Goal: Find contact information: Find contact information

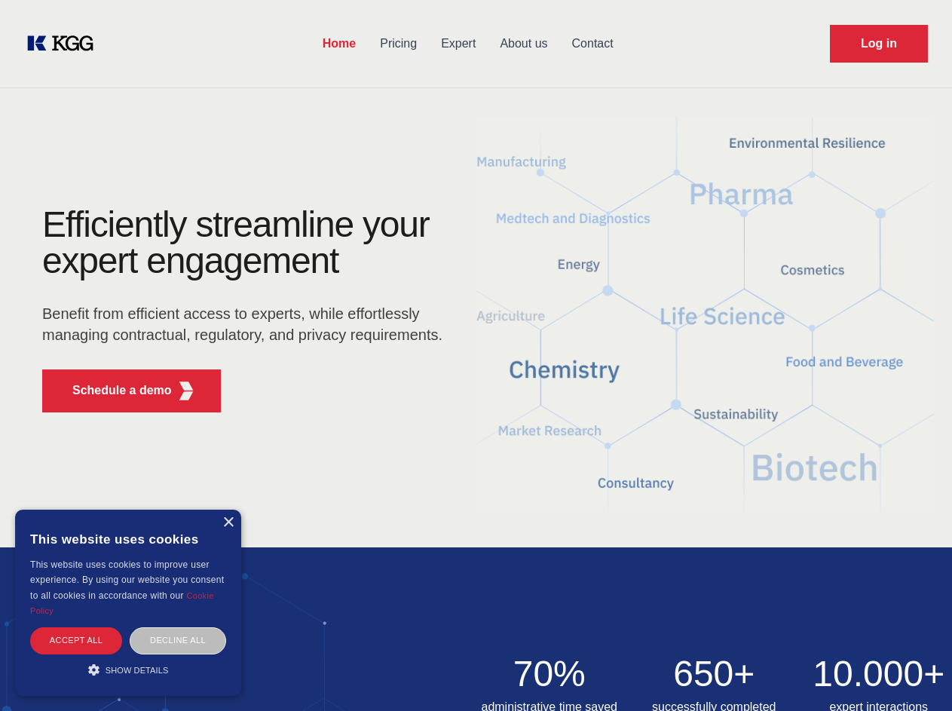
click at [476, 355] on div "Efficiently streamline your expert engagement Benefit from efficient access to …" at bounding box center [247, 316] width 458 height 218
click at [113, 390] on p "Schedule a demo" at bounding box center [122, 390] width 100 height 18
click at [228, 522] on div "× This website uses cookies This website uses cookies to improve user experienc…" at bounding box center [128, 603] width 226 height 186
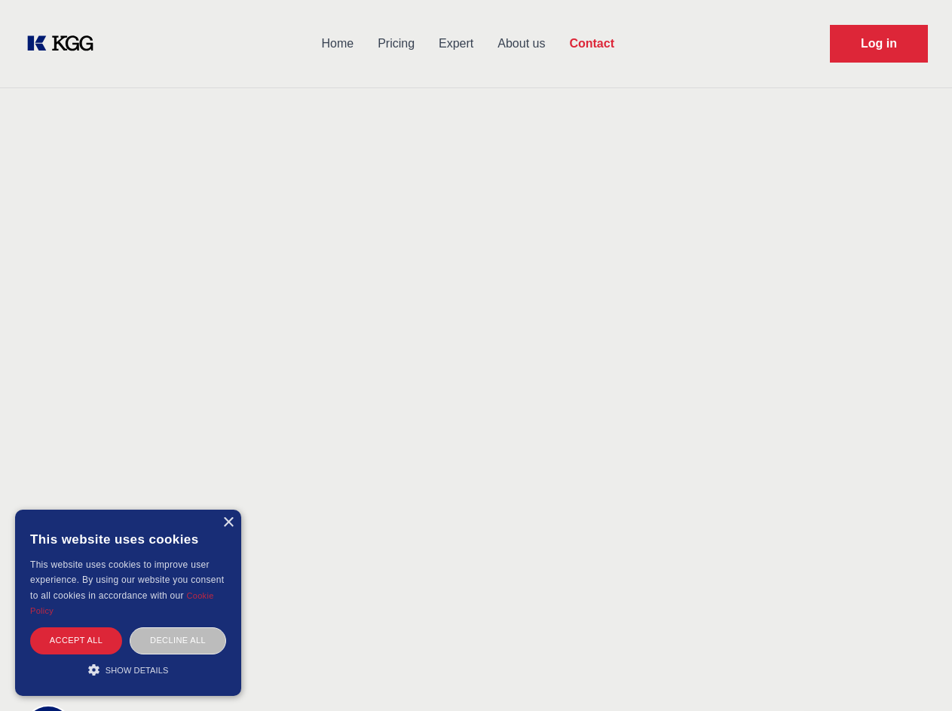
click at [76, 640] on div "Accept all" at bounding box center [76, 640] width 92 height 26
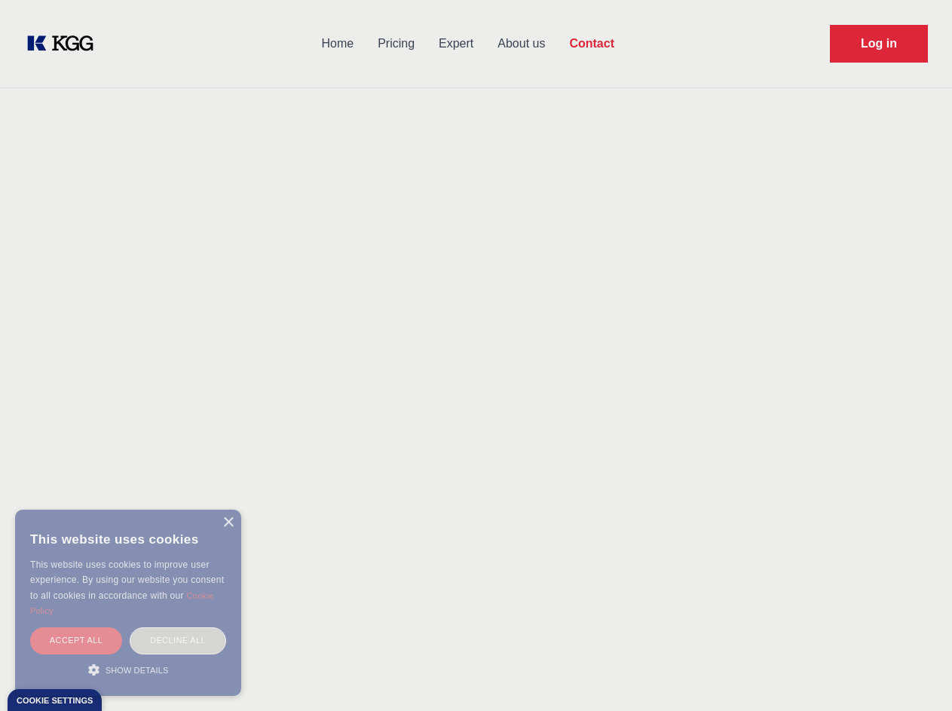
click at [178, 640] on div "Decline all" at bounding box center [178, 640] width 96 height 26
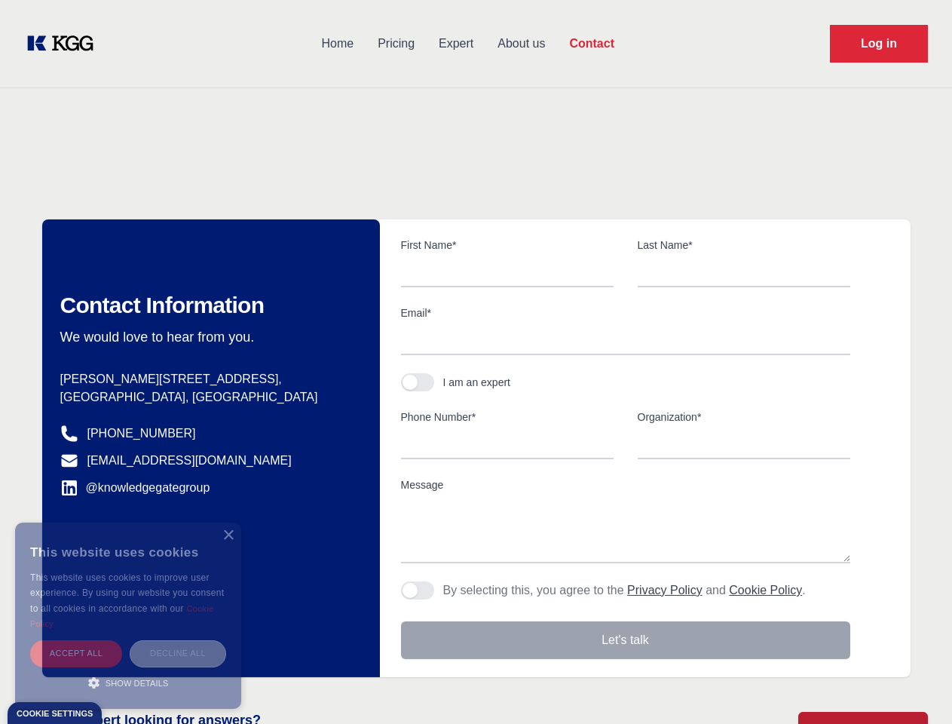
click at [128, 669] on main "Contact Any questions or remarks? Just write us a message and we will get back …" at bounding box center [476, 392] width 952 height 785
